Goal: Information Seeking & Learning: Check status

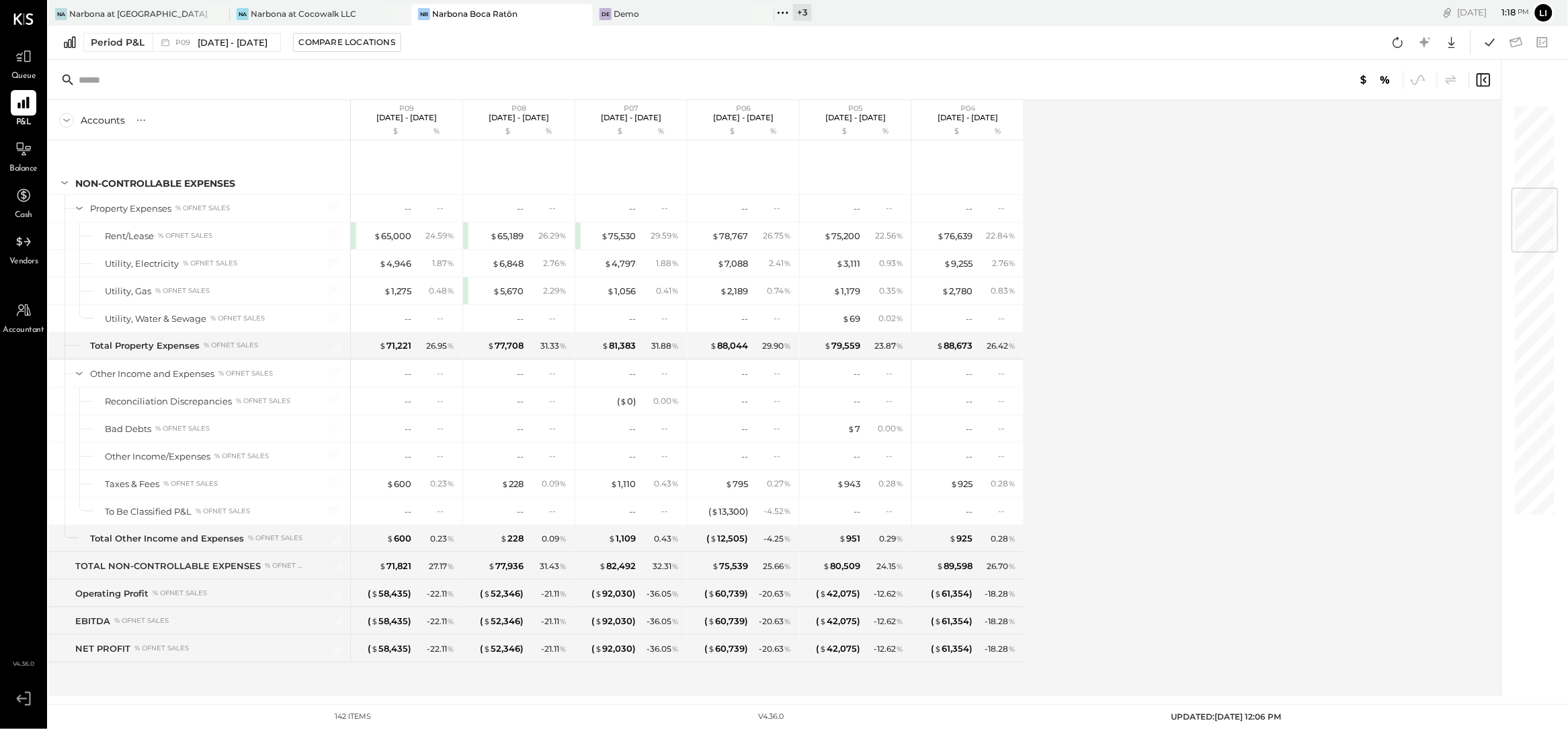
scroll to position [1671, 0]
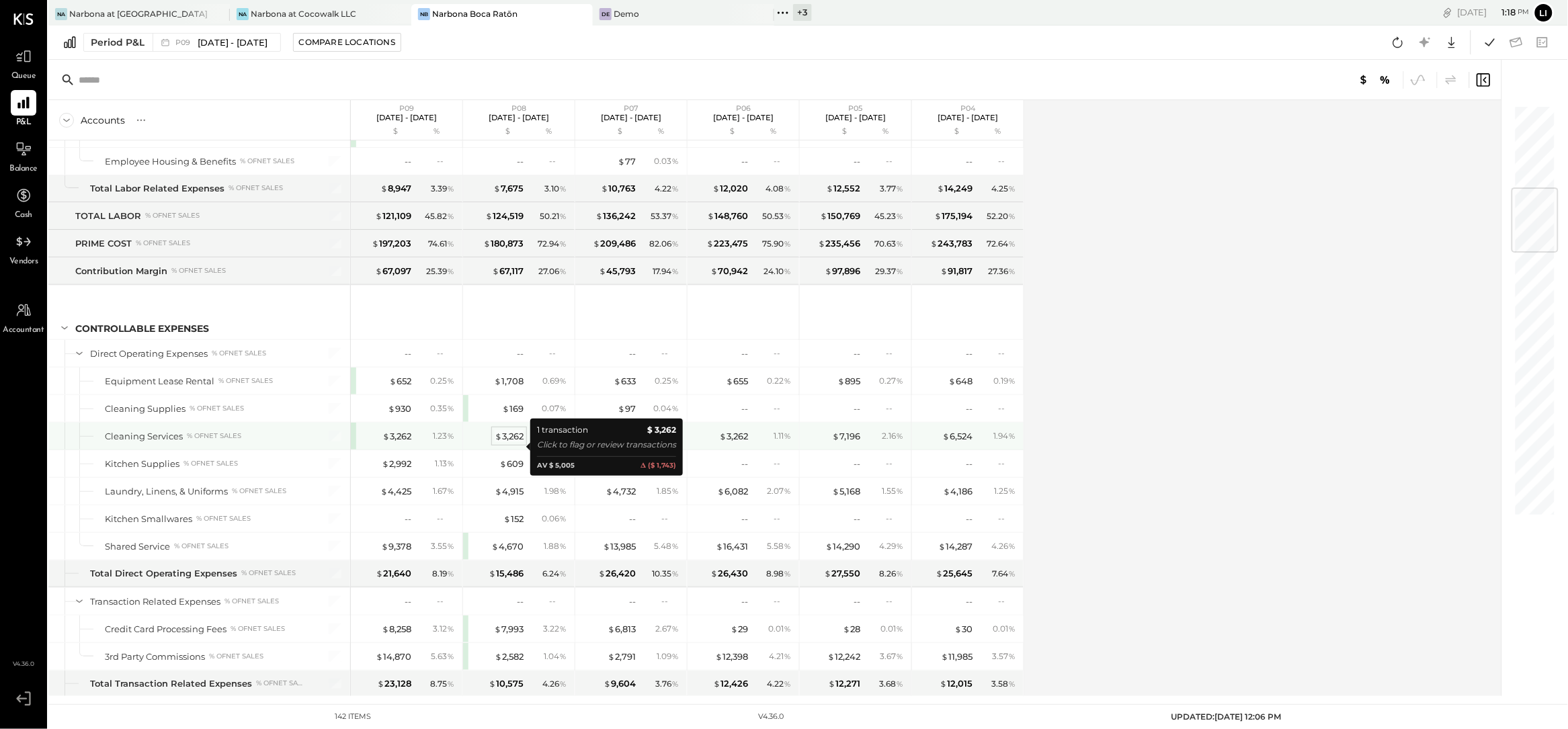
click at [509, 442] on div "$ 3,262" at bounding box center [509, 436] width 29 height 13
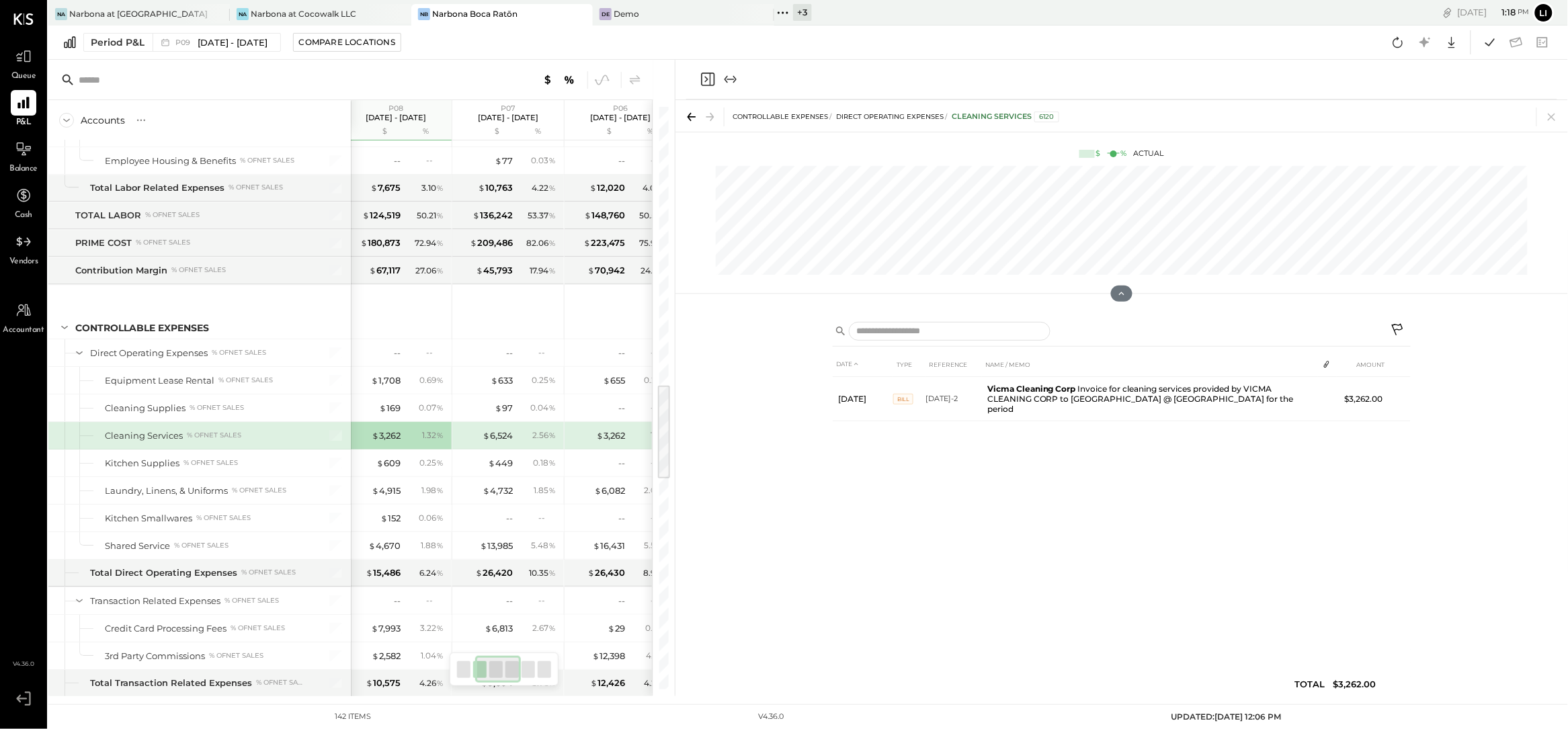
scroll to position [0, 182]
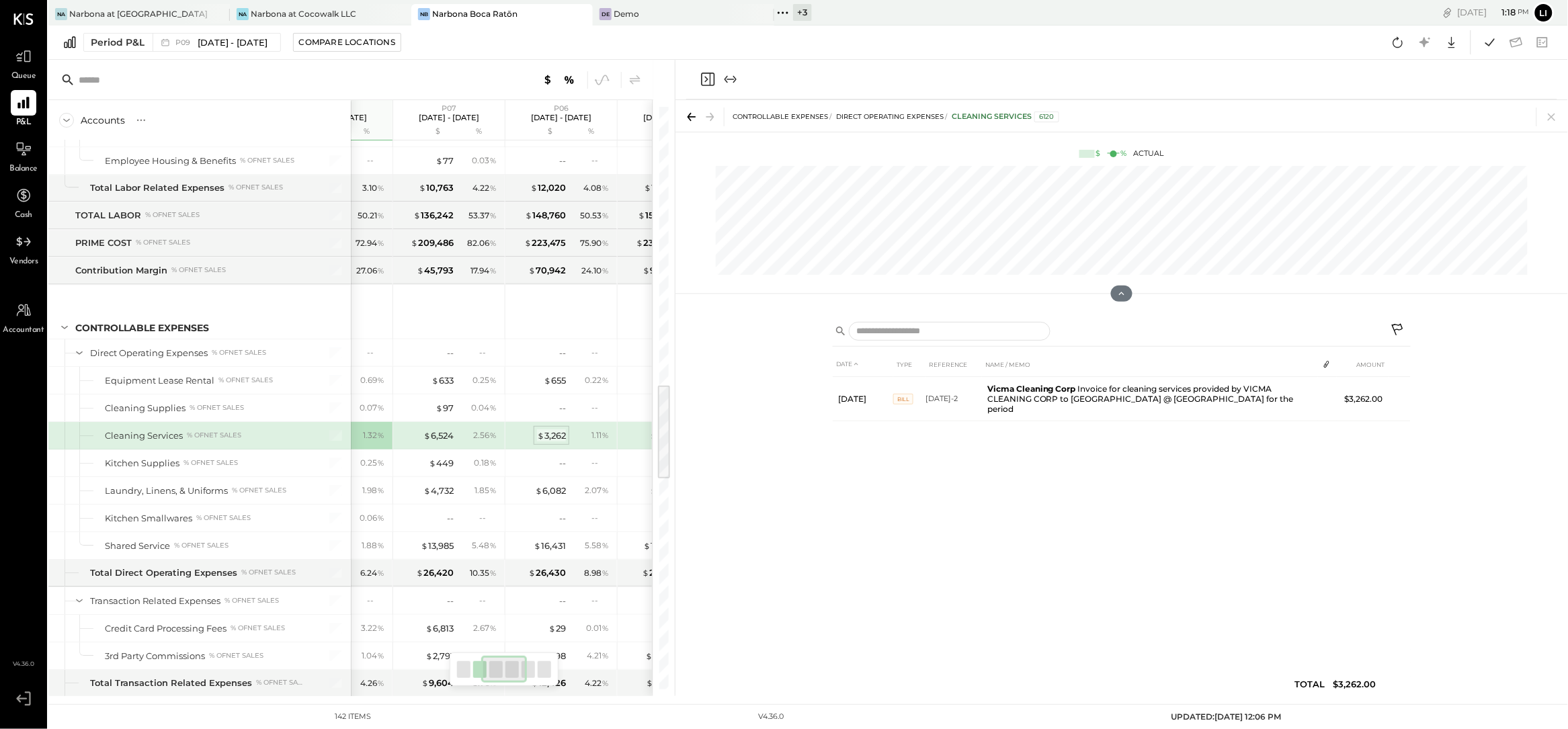
click at [564, 442] on div "$ 3,262" at bounding box center [552, 436] width 29 height 13
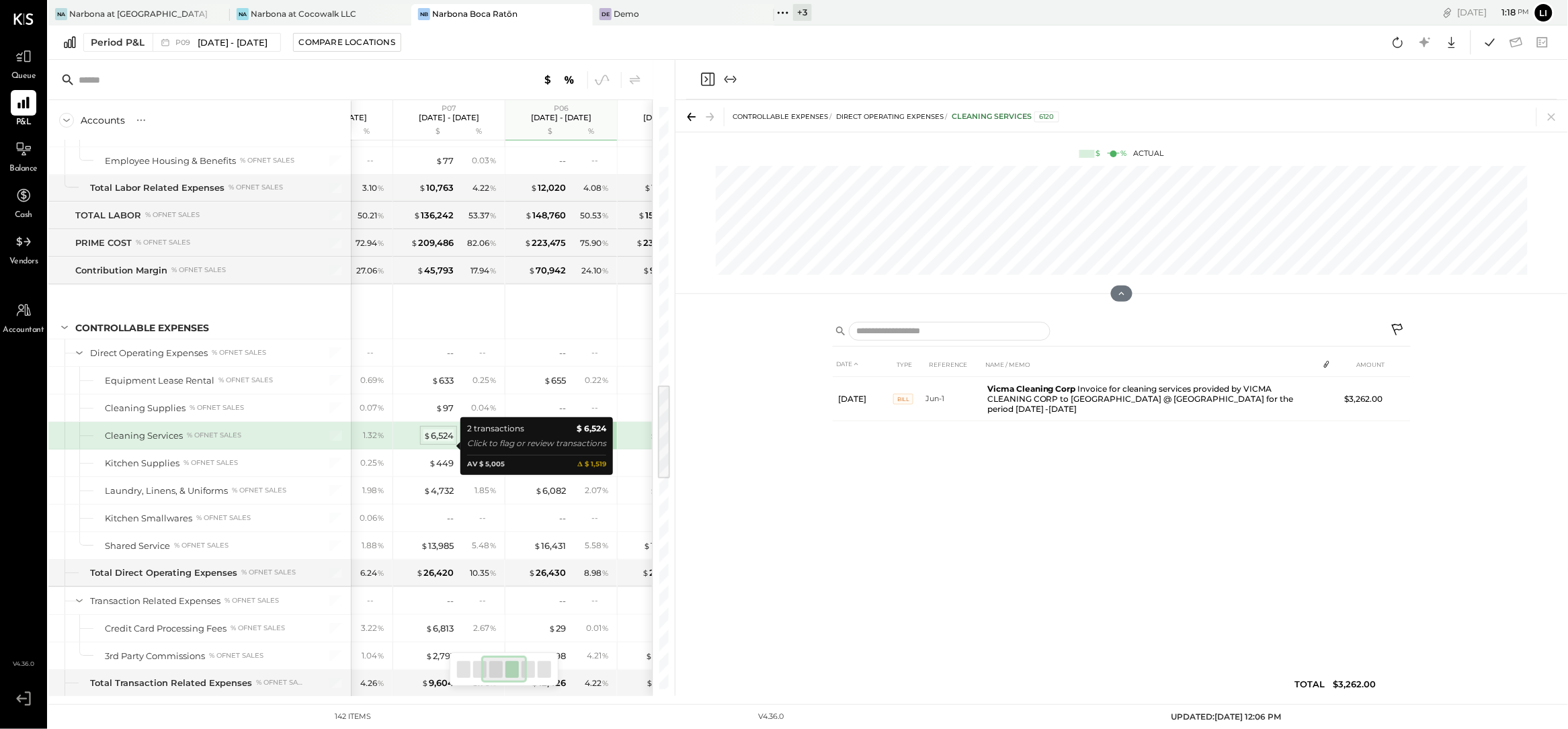
click at [432, 442] on div "$ 6,524" at bounding box center [439, 436] width 31 height 13
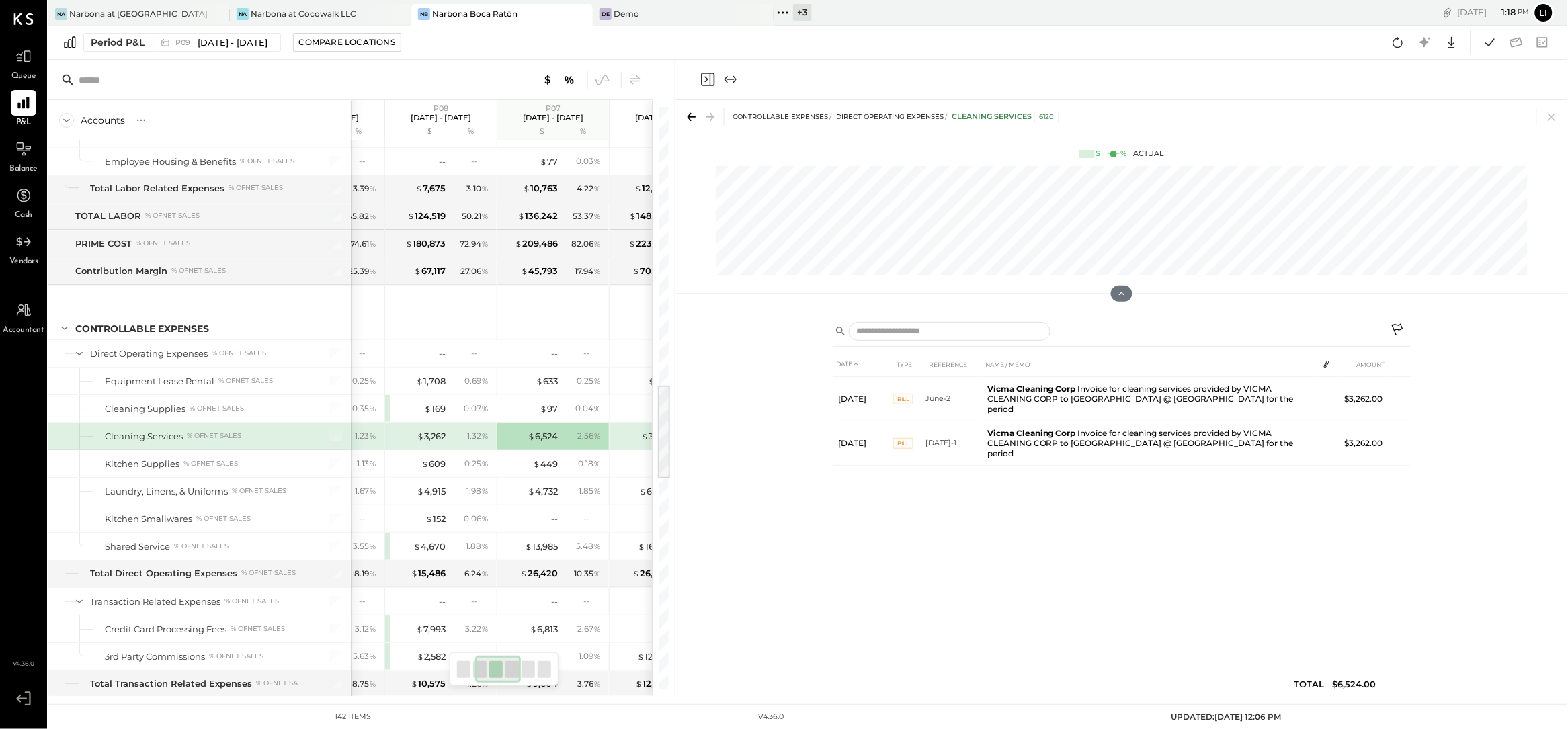
scroll to position [0, 155]
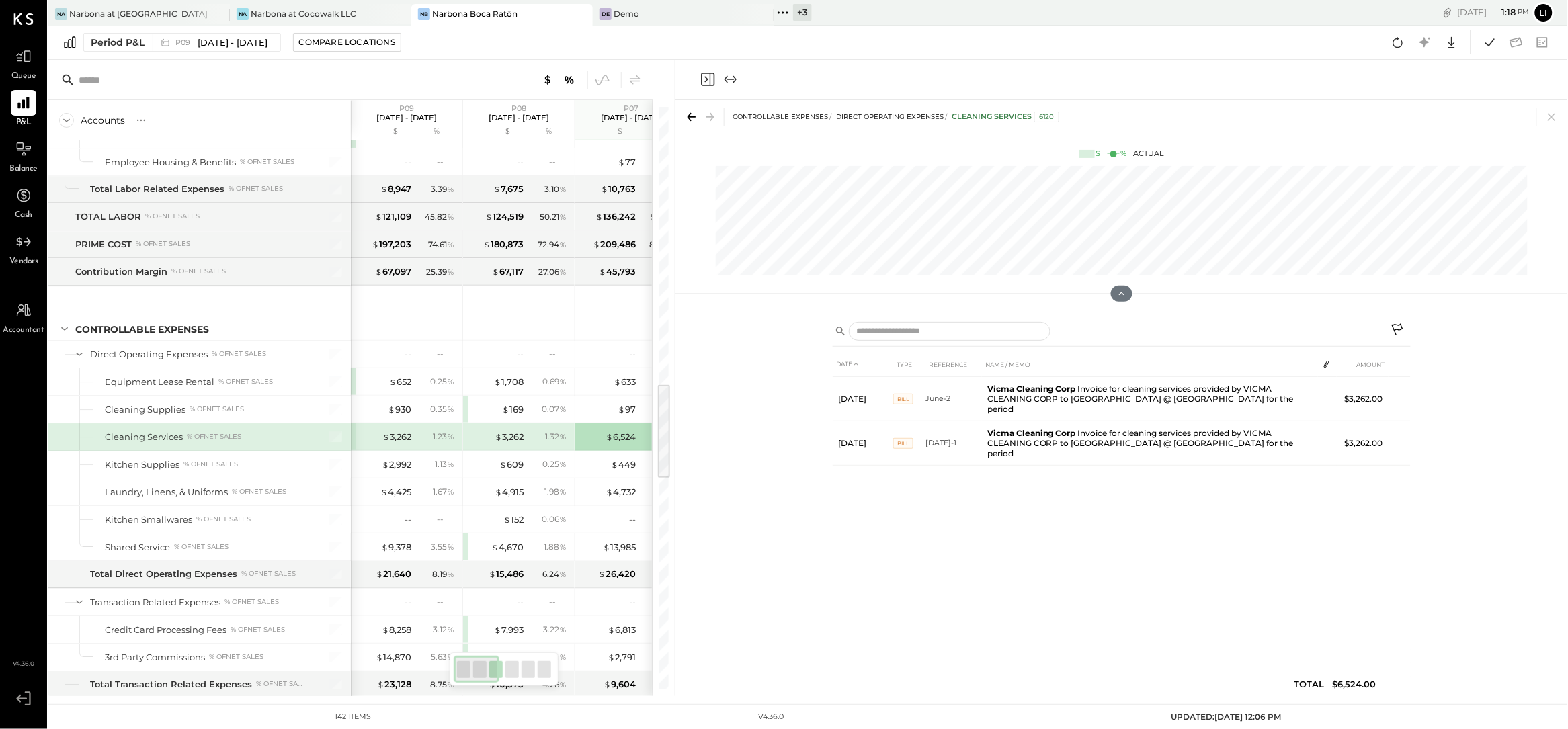
click at [525, 443] on div "$ 3,262 1.32 %" at bounding box center [520, 437] width 101 height 27
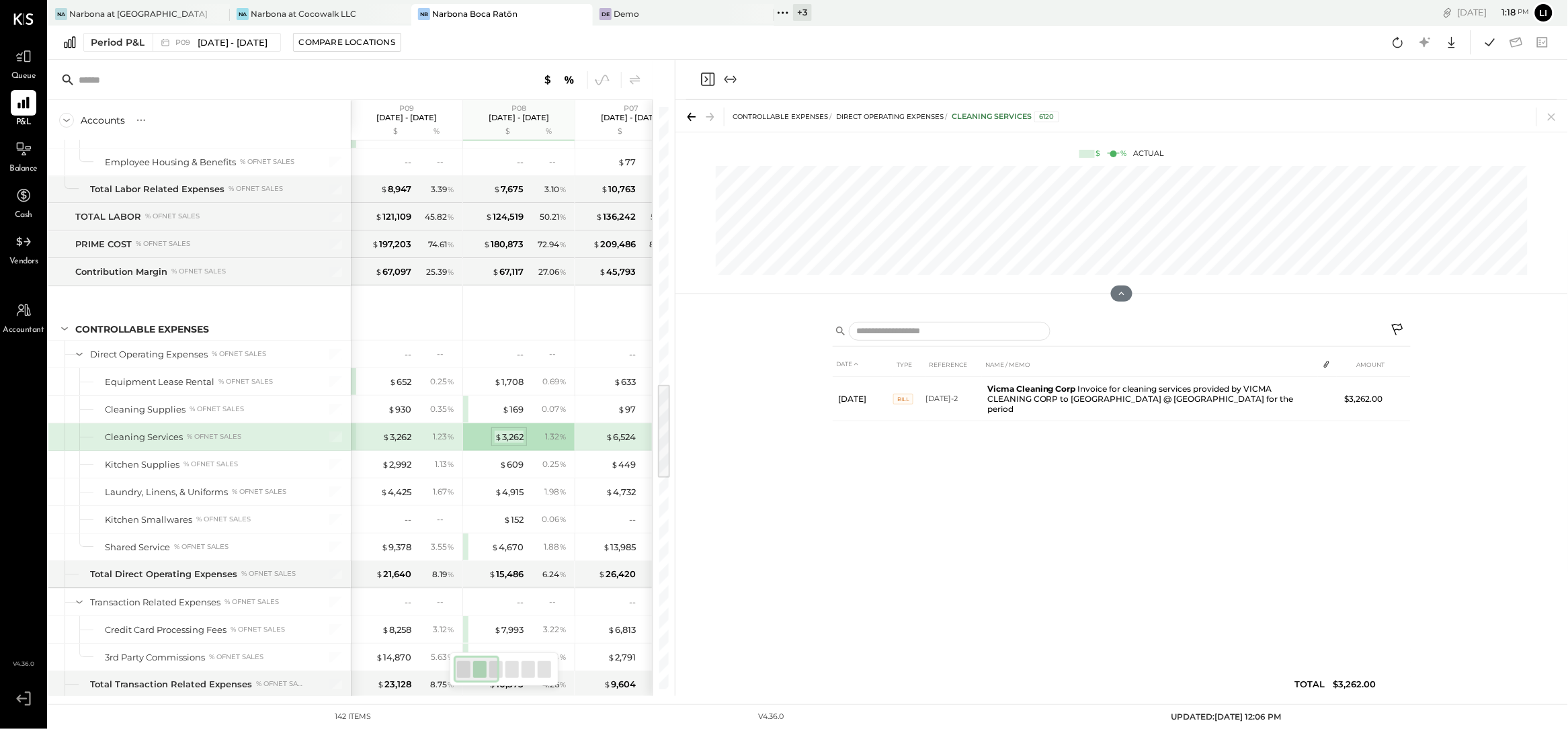
click at [515, 443] on div "$ 3,262" at bounding box center [509, 437] width 29 height 13
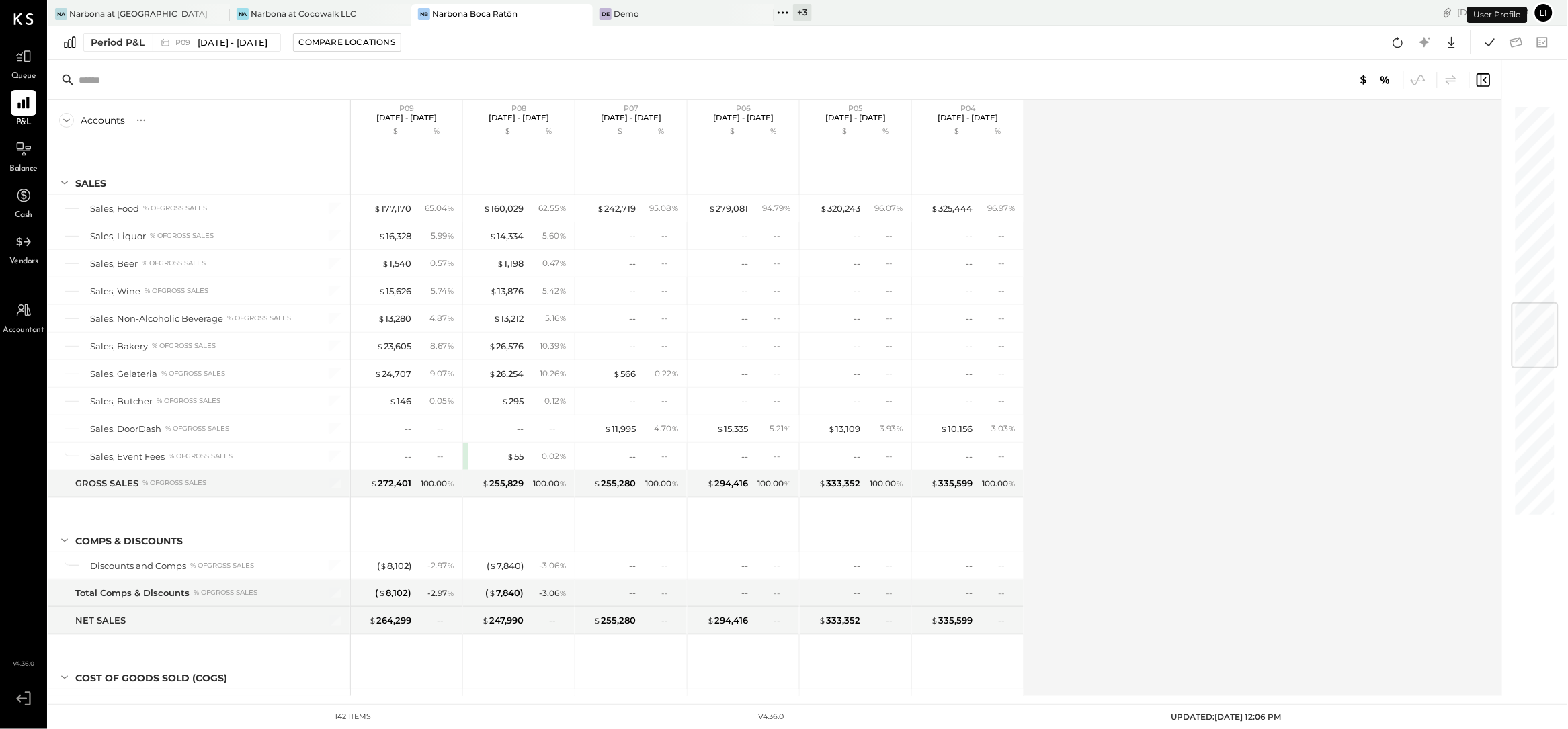
scroll to position [1685, 0]
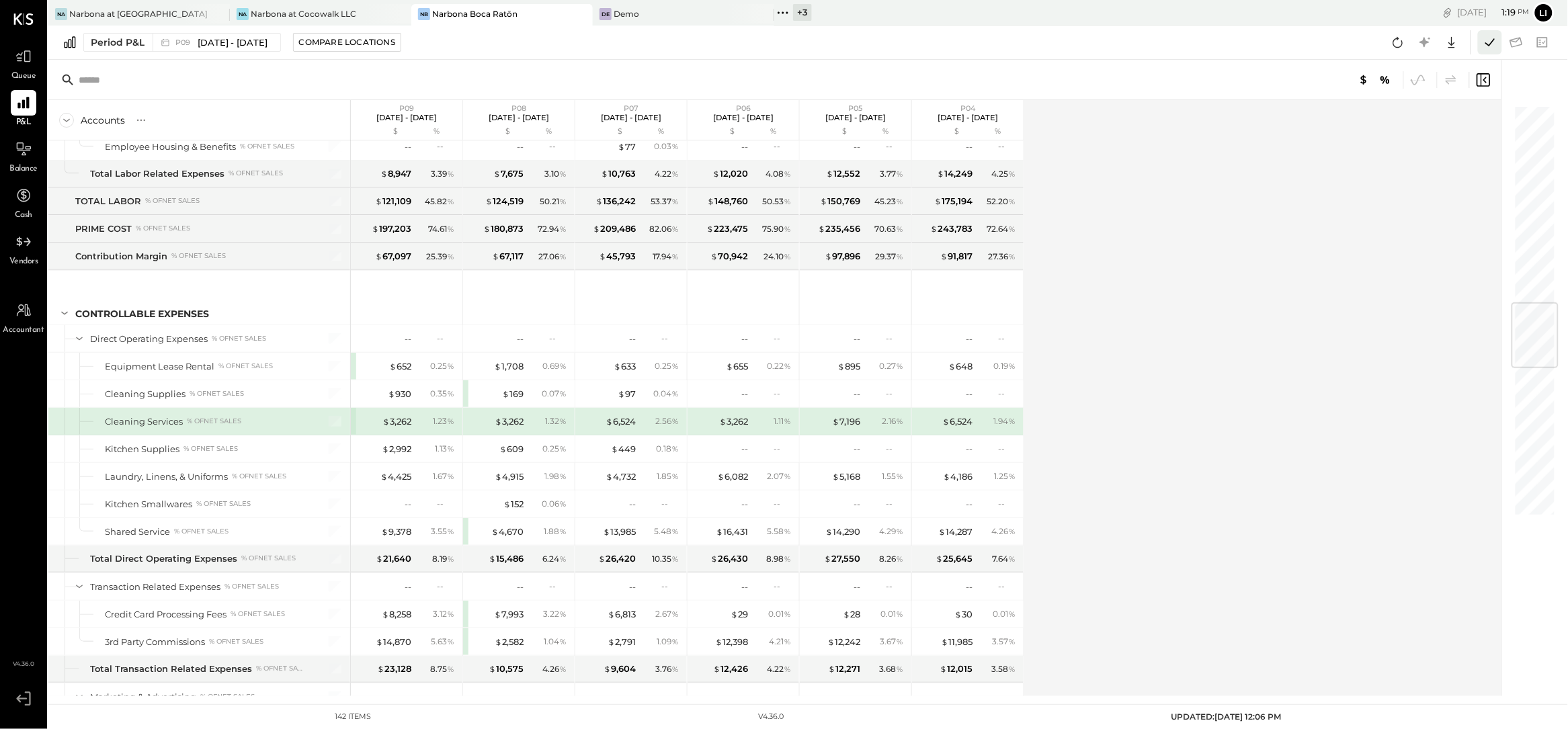
click at [1487, 41] on icon at bounding box center [1490, 41] width 17 height 17
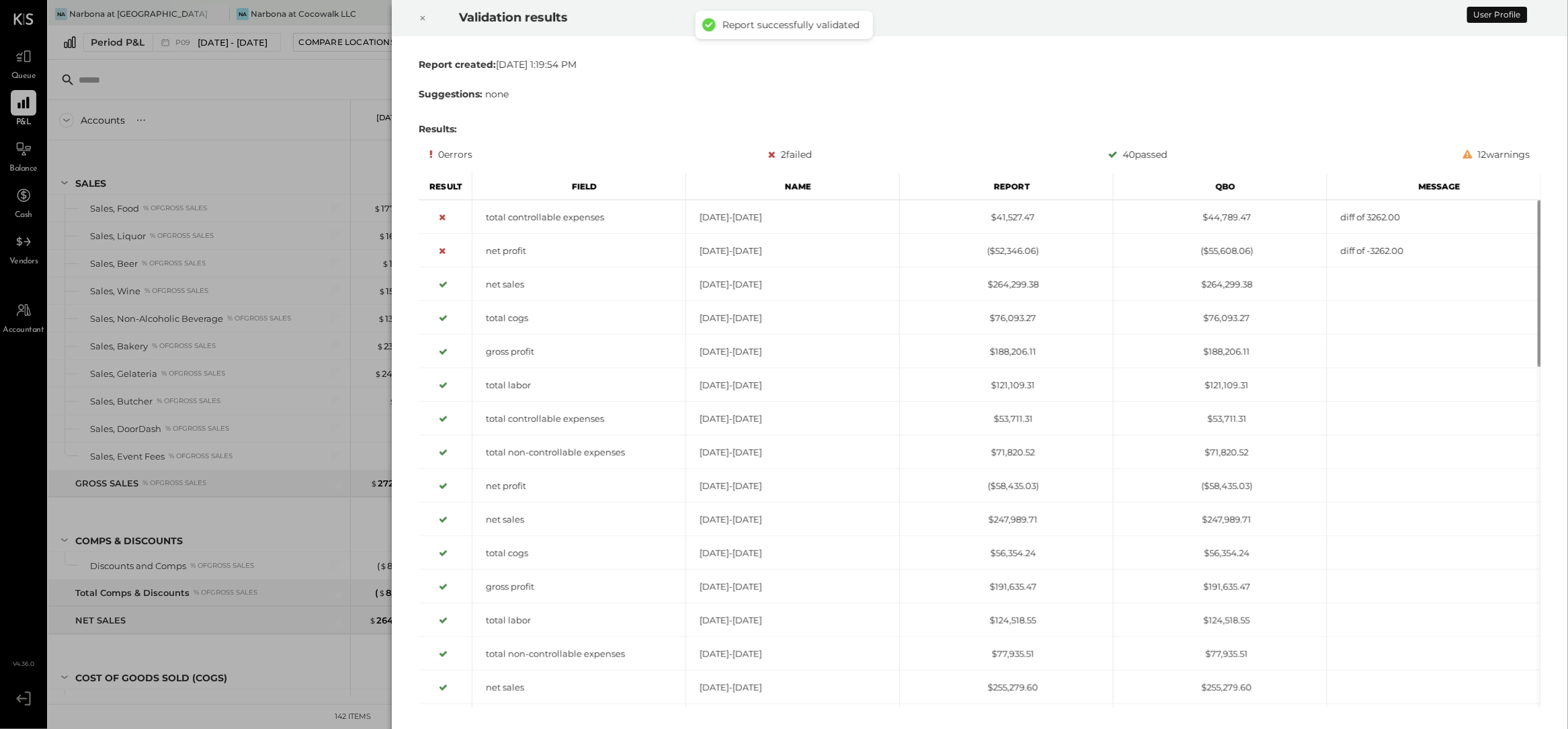
scroll to position [1685, 0]
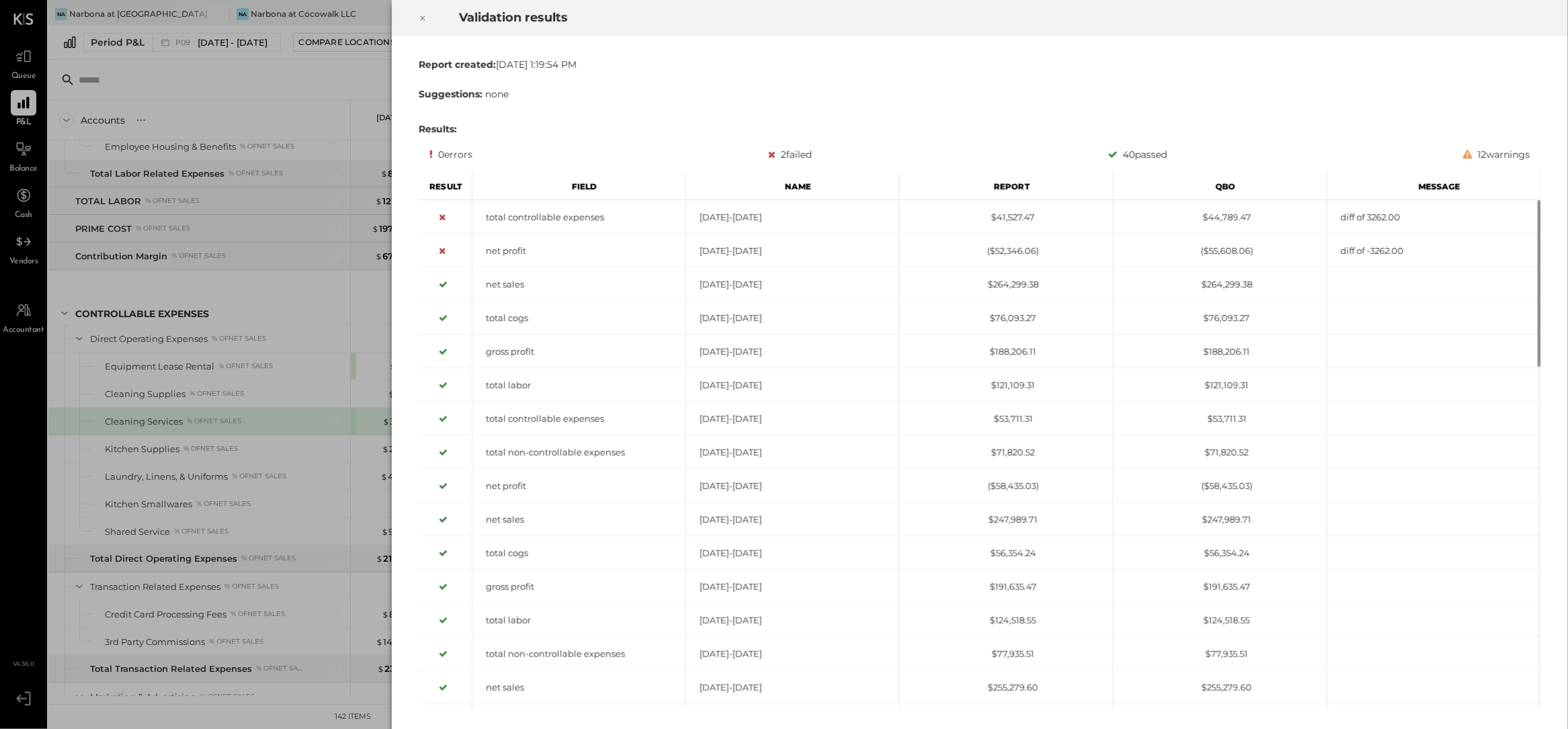
click at [422, 20] on icon at bounding box center [423, 18] width 8 height 16
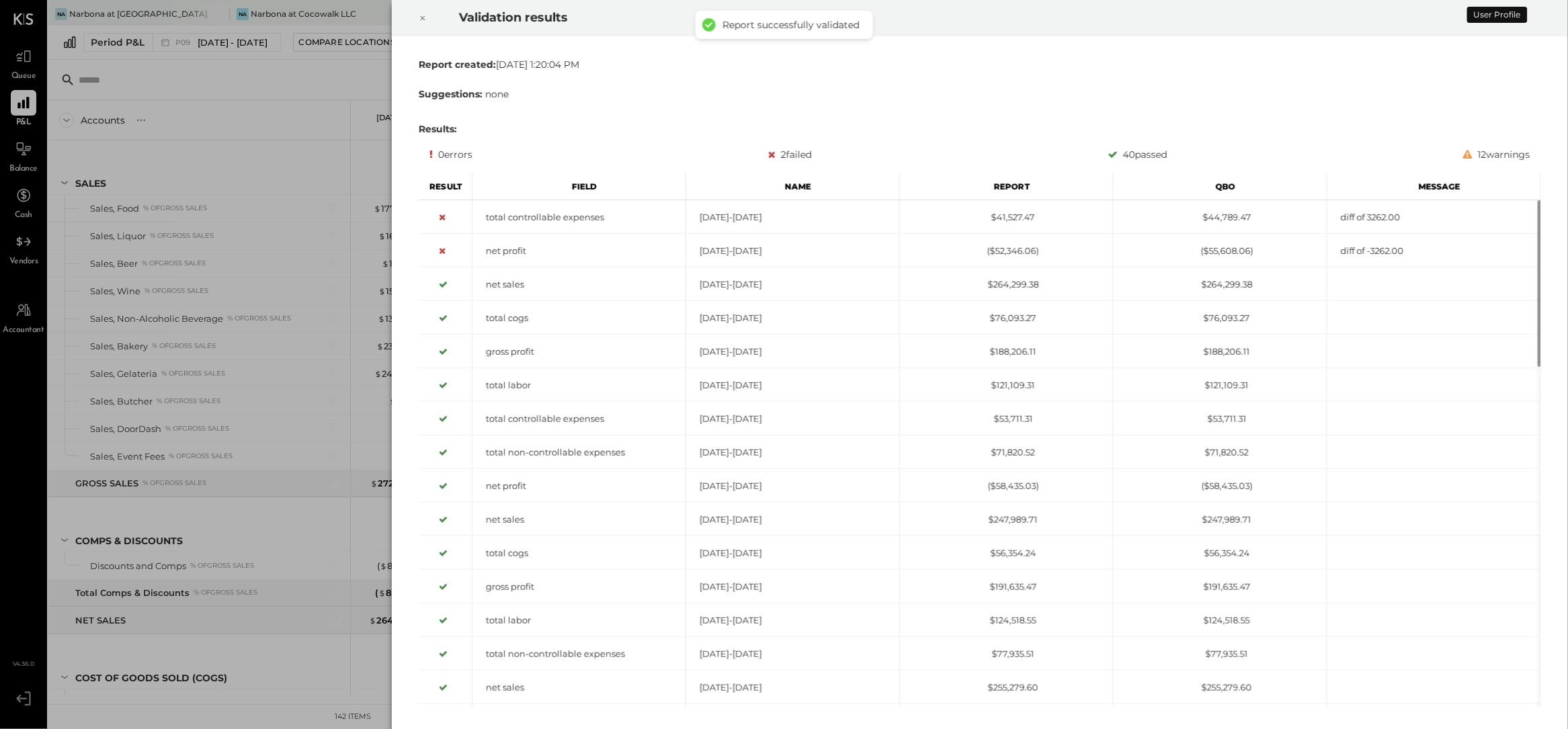
scroll to position [1685, 0]
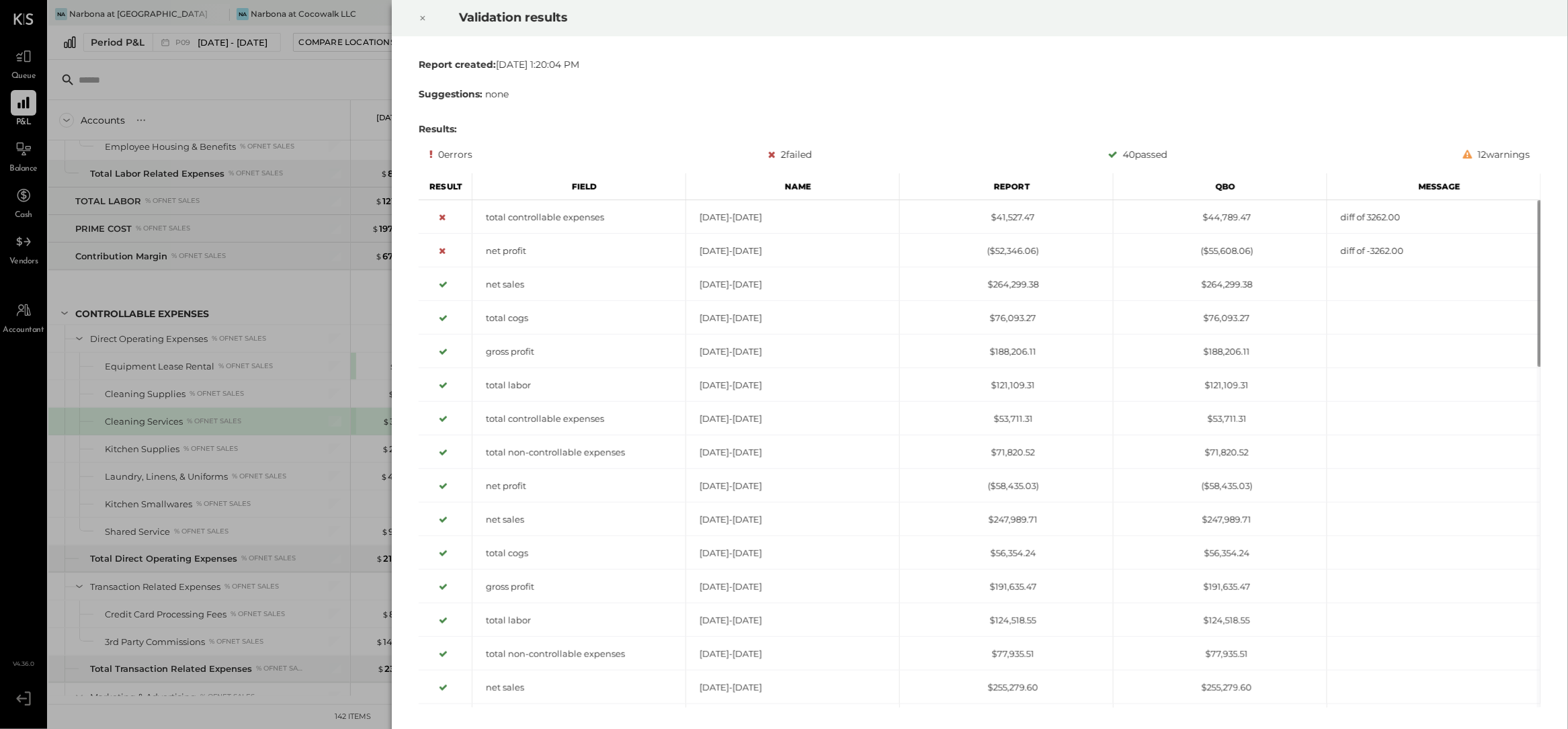
click at [419, 25] on icon at bounding box center [423, 18] width 8 height 16
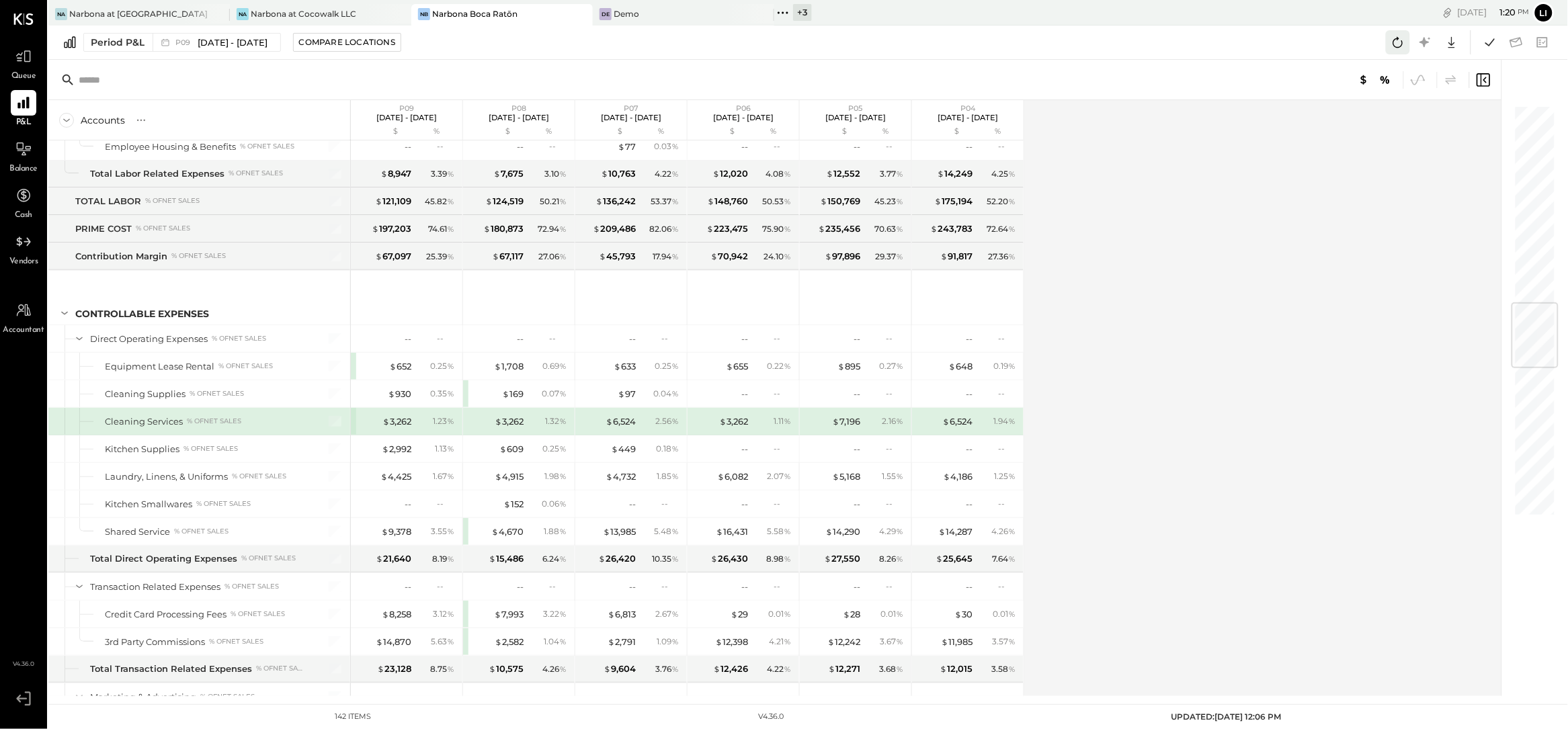
click at [1390, 45] on icon at bounding box center [1398, 41] width 17 height 17
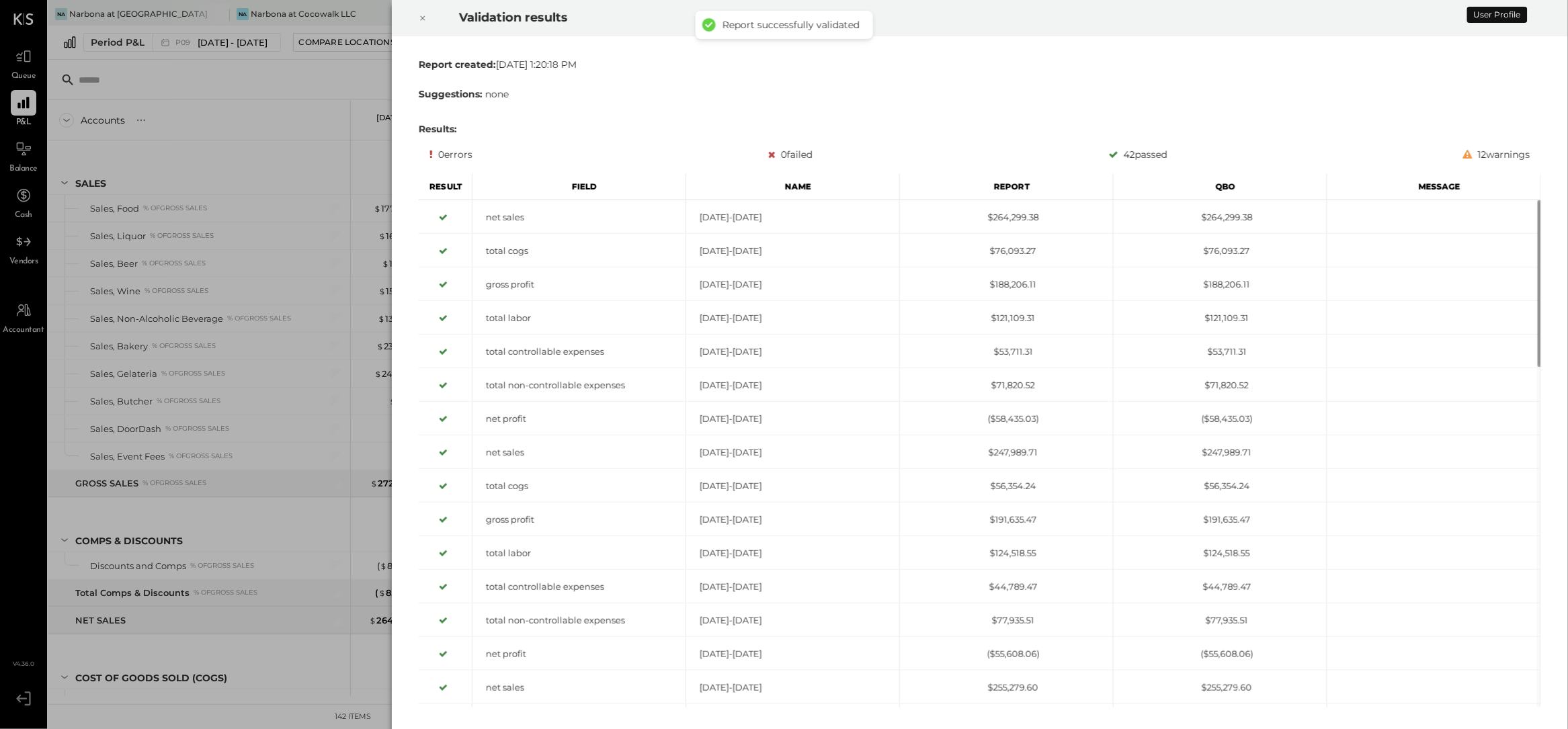
scroll to position [1685, 0]
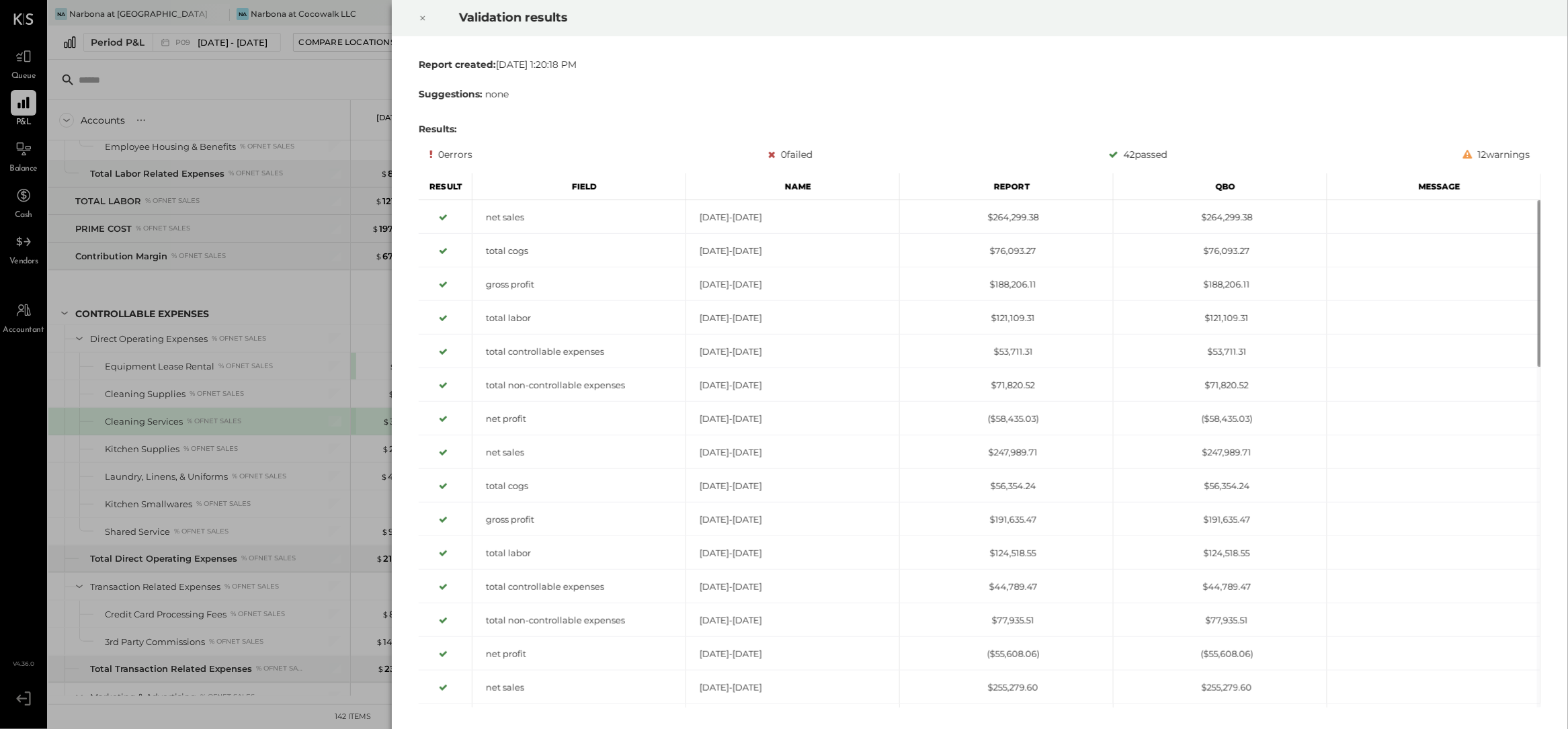
click at [419, 23] on icon at bounding box center [423, 18] width 8 height 16
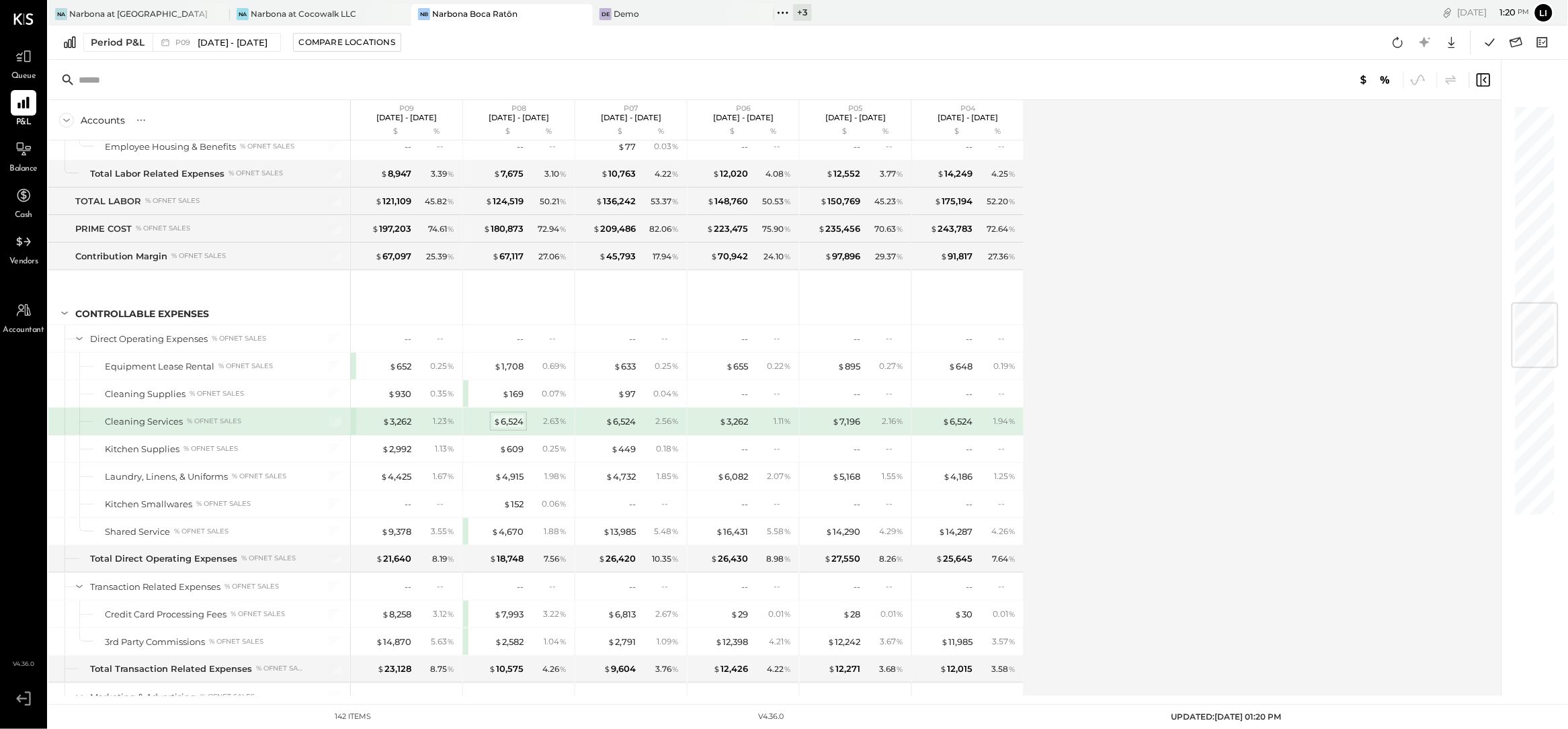
click at [509, 428] on div "$ 6,524" at bounding box center [508, 422] width 31 height 13
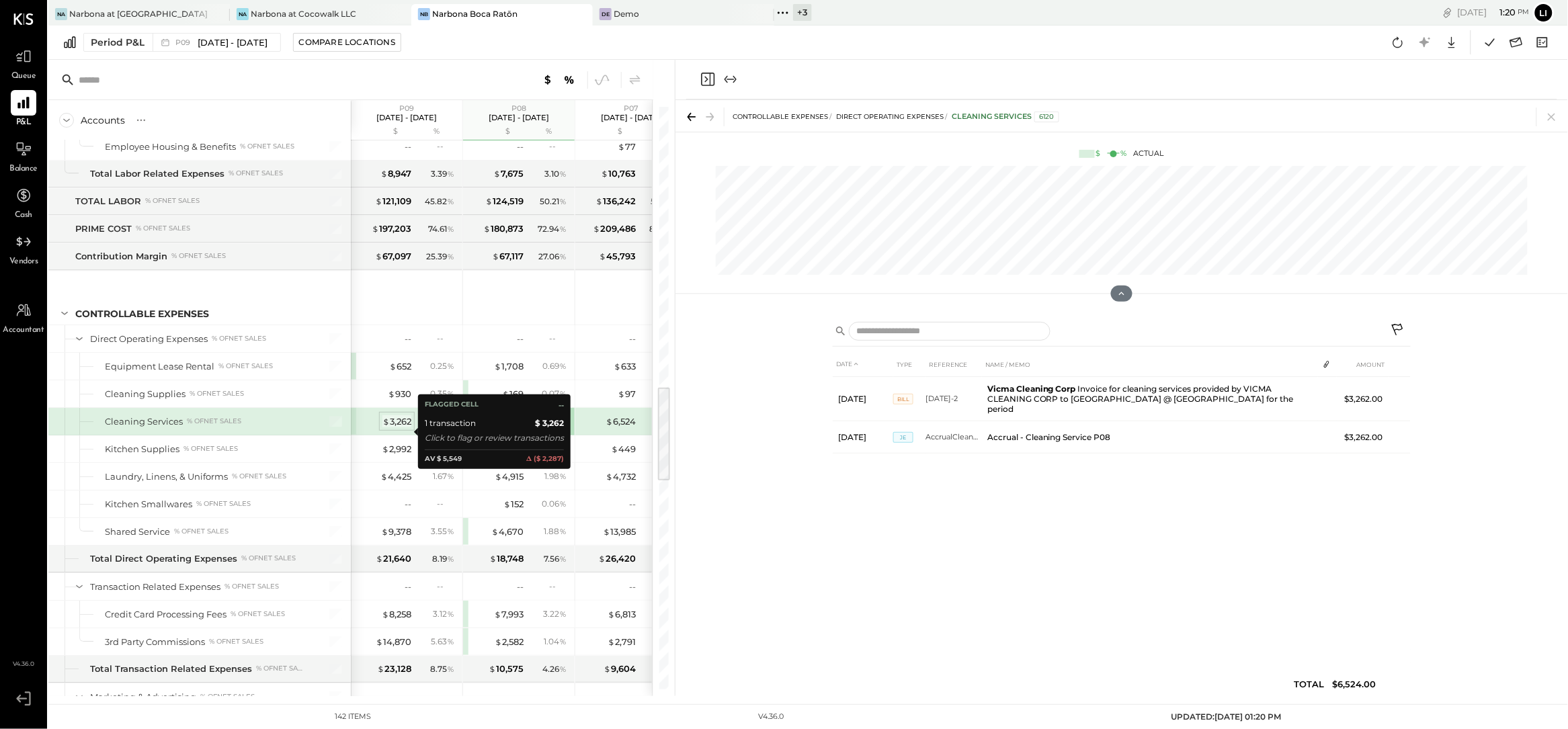
click at [403, 428] on div "$ 3,262" at bounding box center [397, 422] width 29 height 13
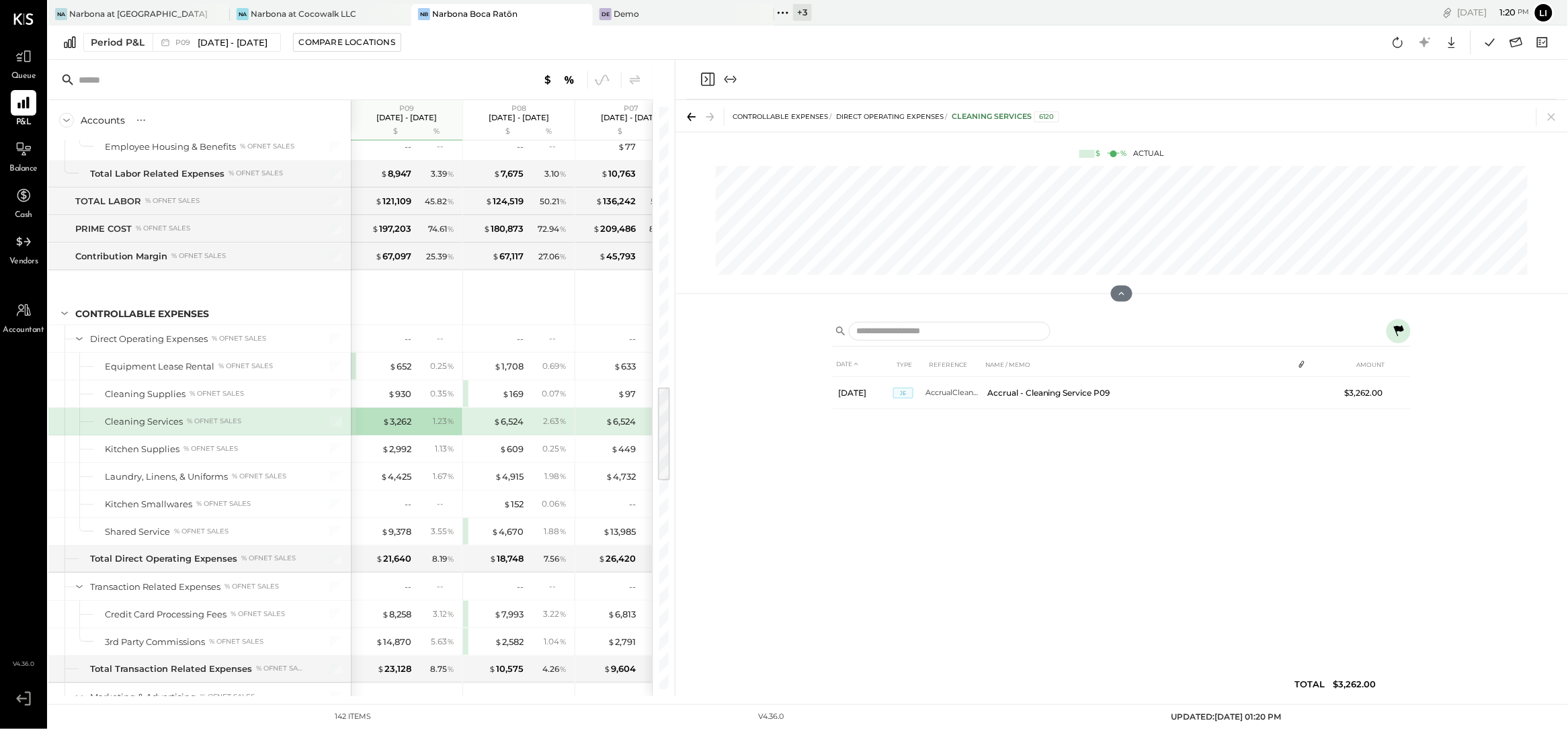
click at [1012, 524] on div "DATE TYPE REFERENCE NAME / MEMO AMOUNT [DATE] JE AccrualCleanServiceP9 Accrual …" at bounding box center [1121, 527] width 578 height 351
click at [966, 522] on div "DATE TYPE REFERENCE NAME / MEMO AMOUNT [DATE] JE AccrualCleanServiceP9 Accrual …" at bounding box center [1121, 527] width 578 height 351
click at [702, 86] on icon "Close panel" at bounding box center [707, 79] width 14 height 14
